Goal: Task Accomplishment & Management: Manage account settings

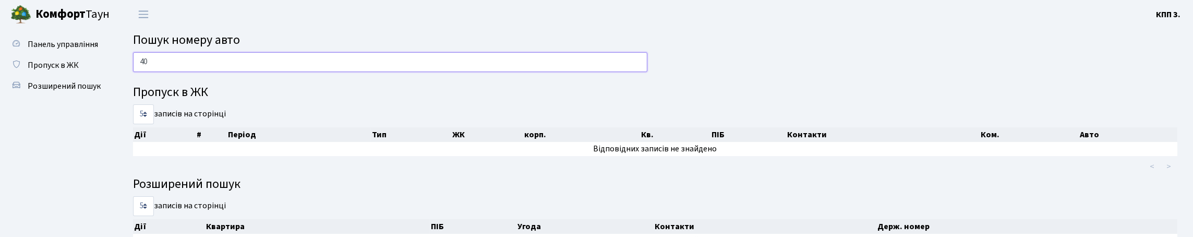
type input "4"
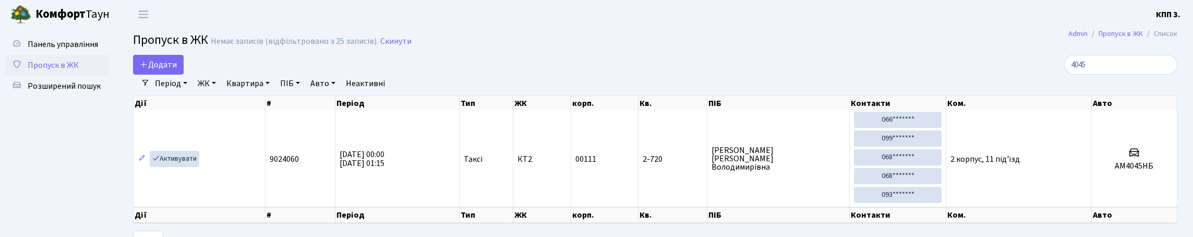
select select "25"
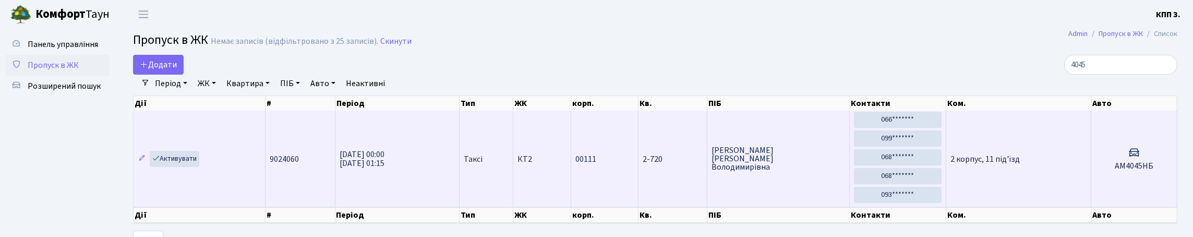
type input "4045"
click at [994, 152] on td "2 корпус, 11 під'їзд" at bounding box center [1018, 159] width 145 height 96
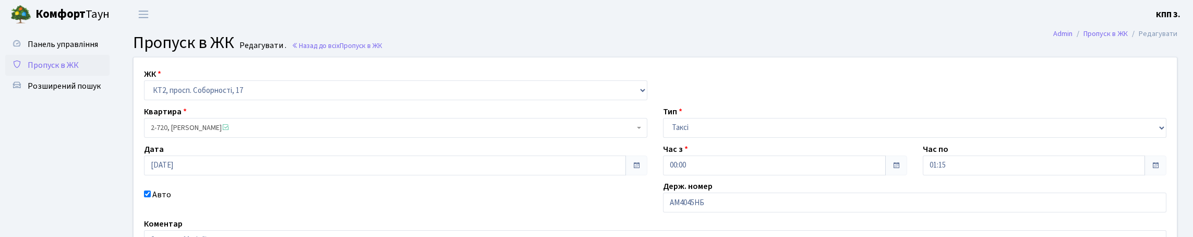
scroll to position [104, 0]
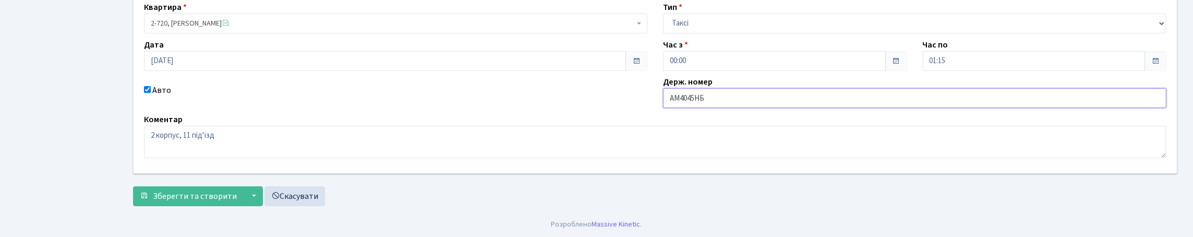
click at [851, 108] on input "АМ4045НБ" at bounding box center [914, 98] width 503 height 20
type input "АМ4045НВ"
click at [171, 190] on span "Зберегти та створити" at bounding box center [195, 195] width 84 height 11
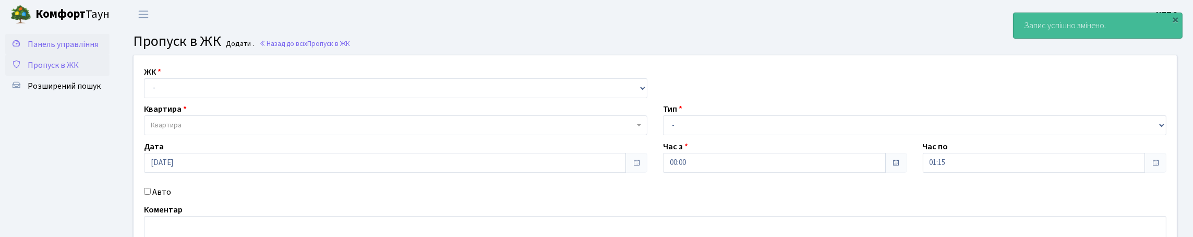
click at [28, 50] on span "Панель управління" at bounding box center [63, 44] width 70 height 11
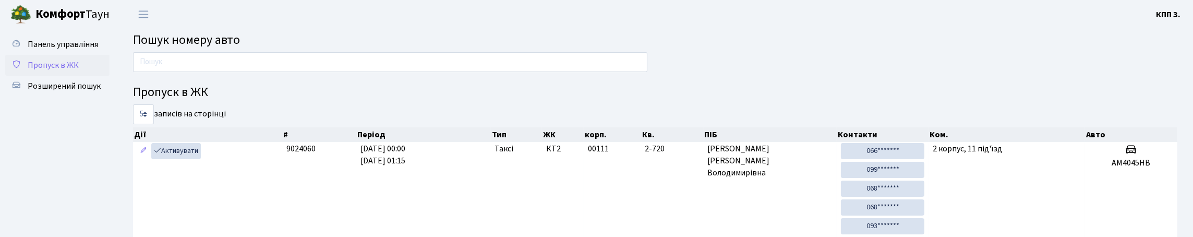
click at [75, 71] on span "Пропуск в ЖК" at bounding box center [53, 64] width 51 height 11
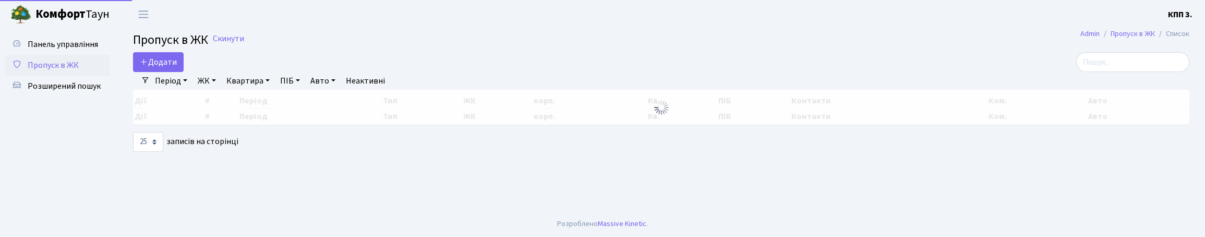
select select "25"
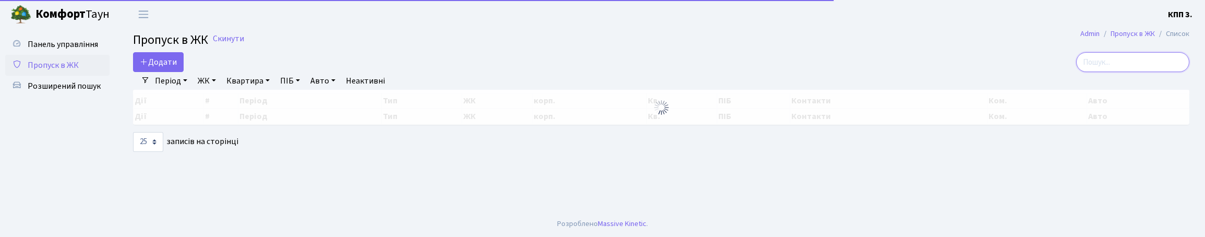
click at [1129, 72] on input "search" at bounding box center [1132, 62] width 113 height 20
